Goal: Find specific page/section: Find specific page/section

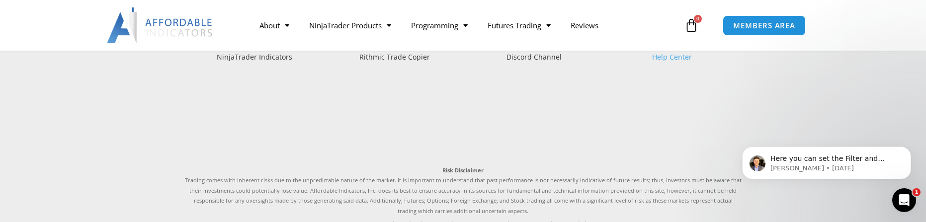
scroll to position [2683, 0]
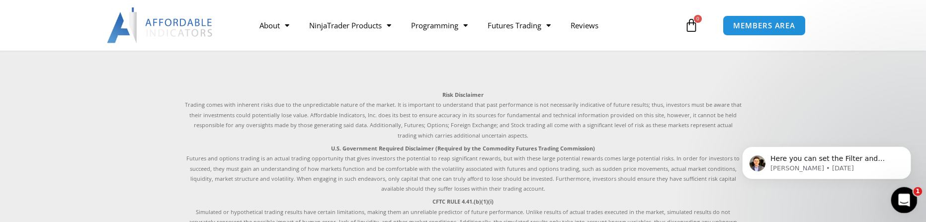
click at [906, 195] on icon "Open Intercom Messenger" at bounding box center [902, 199] width 16 height 16
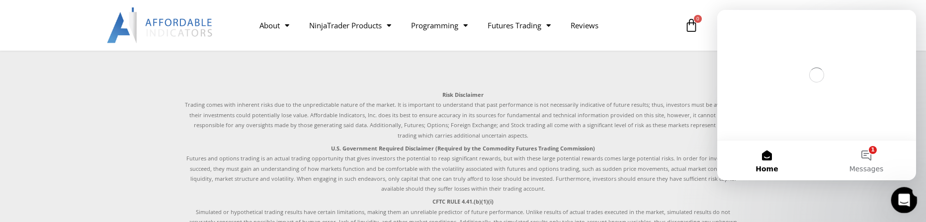
scroll to position [0, 0]
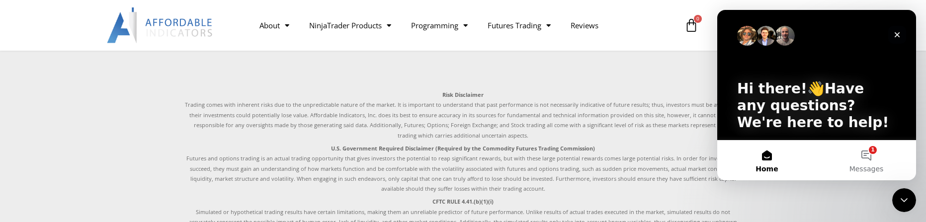
click at [897, 35] on icon "Close" at bounding box center [896, 34] width 5 height 5
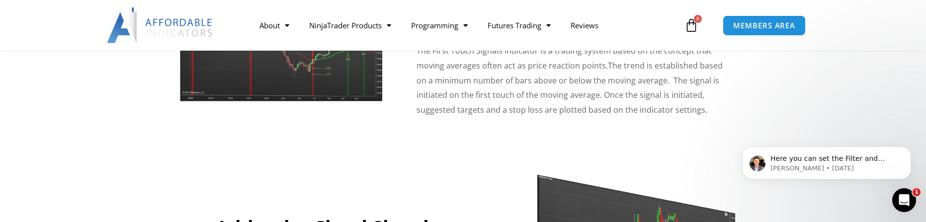
scroll to position [1601, 0]
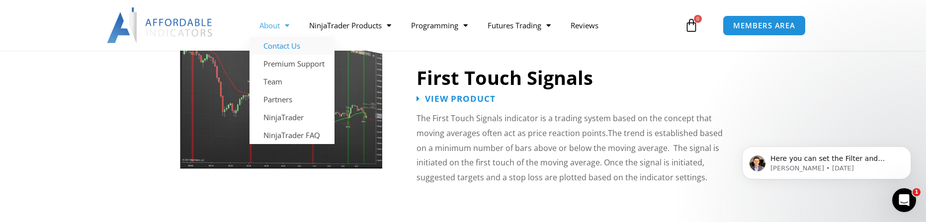
click at [285, 44] on link "Contact Us" at bounding box center [291, 46] width 85 height 18
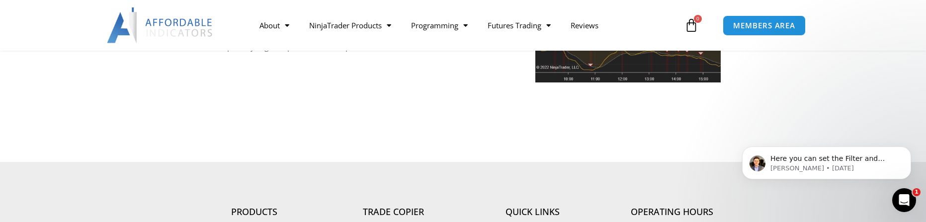
scroll to position [2433, 0]
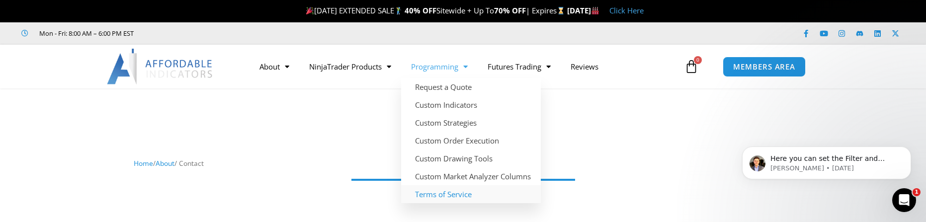
click at [459, 194] on link "Terms of Service" at bounding box center [471, 194] width 140 height 18
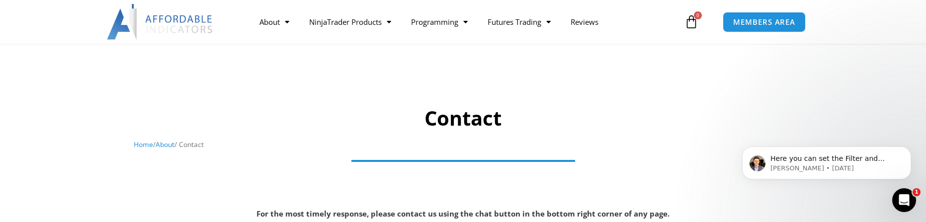
scroll to position [199, 0]
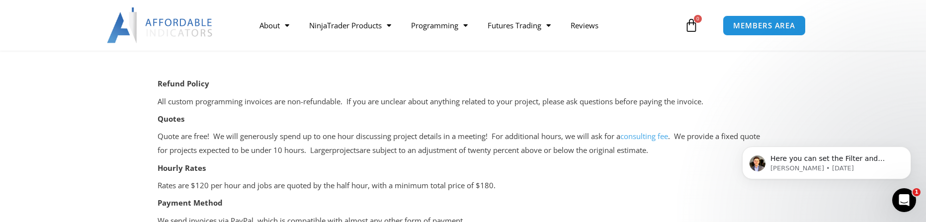
click at [571, 107] on p "All custom programming invoices are non-refundable. If you are unclear about an…" at bounding box center [462, 102] width 611 height 14
